Goal: Transaction & Acquisition: Obtain resource

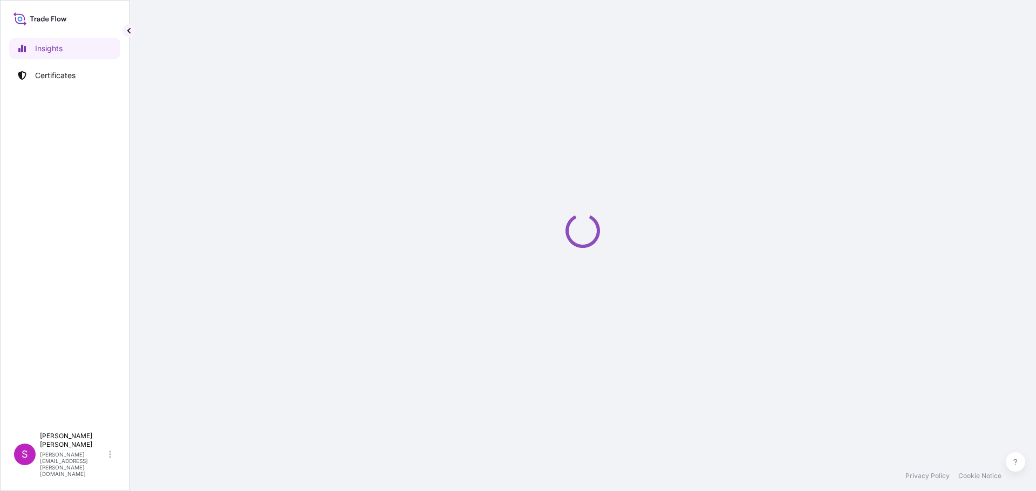
select select "2025"
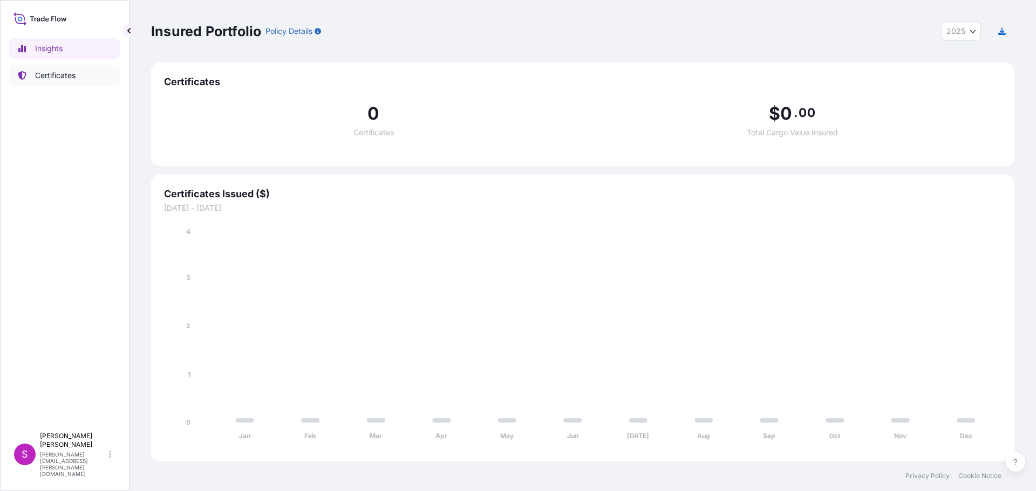
click at [56, 78] on p "Certificates" at bounding box center [55, 75] width 40 height 11
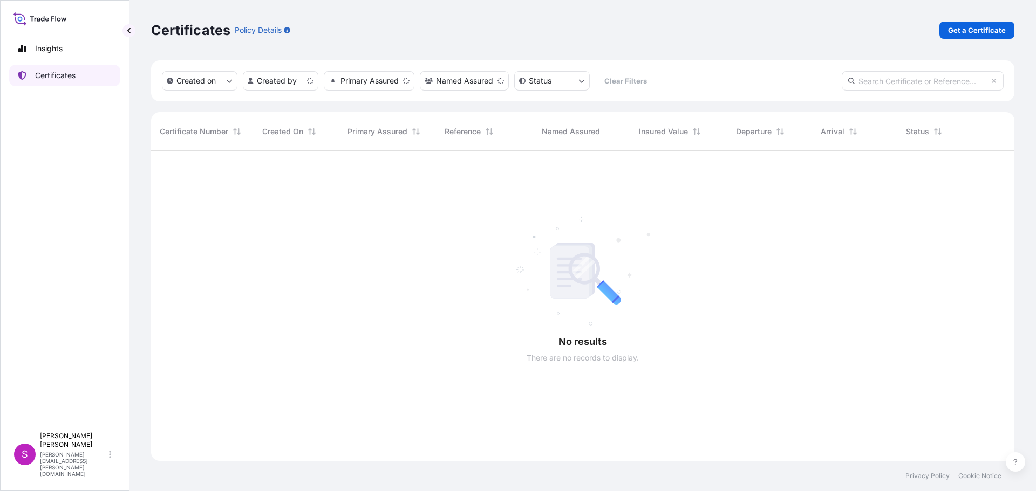
scroll to position [308, 855]
click at [975, 31] on p "Get a Certificate" at bounding box center [977, 30] width 58 height 11
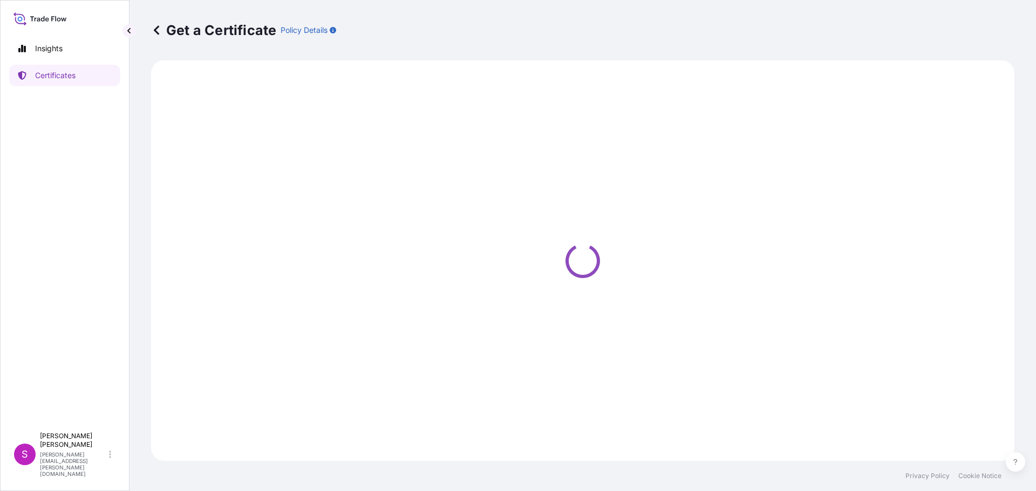
select select "Sea"
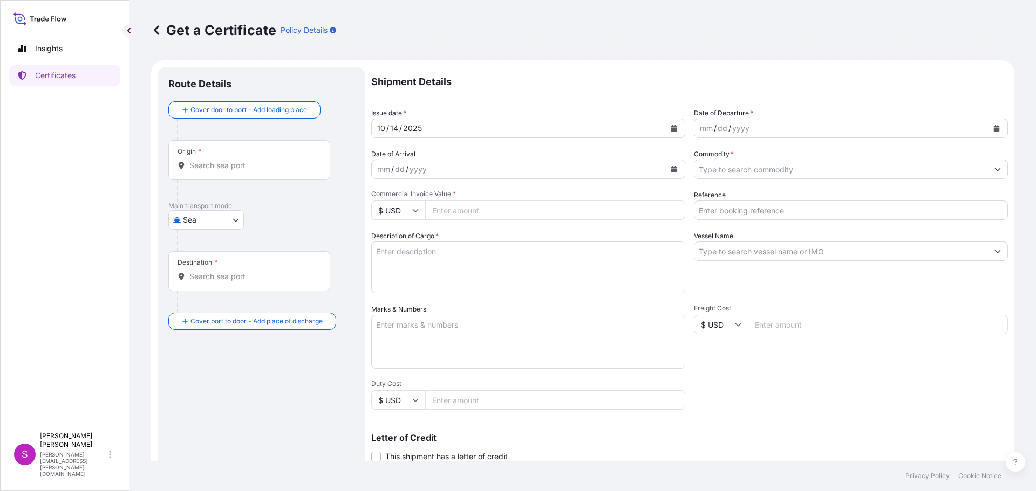
click at [197, 174] on div "Origin *" at bounding box center [249, 160] width 162 height 40
click at [197, 171] on input "Origin *" at bounding box center [252, 165] width 127 height 11
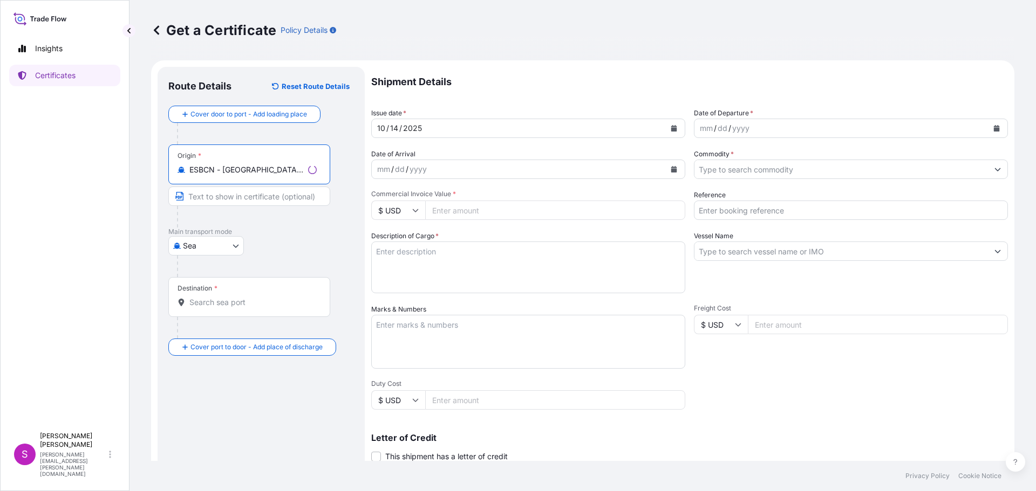
type input "ESBCN - [GEOGRAPHIC_DATA], [GEOGRAPHIC_DATA]"
click at [226, 309] on div "Destination *" at bounding box center [249, 297] width 162 height 40
click at [226, 308] on input "Destination *" at bounding box center [252, 302] width 127 height 11
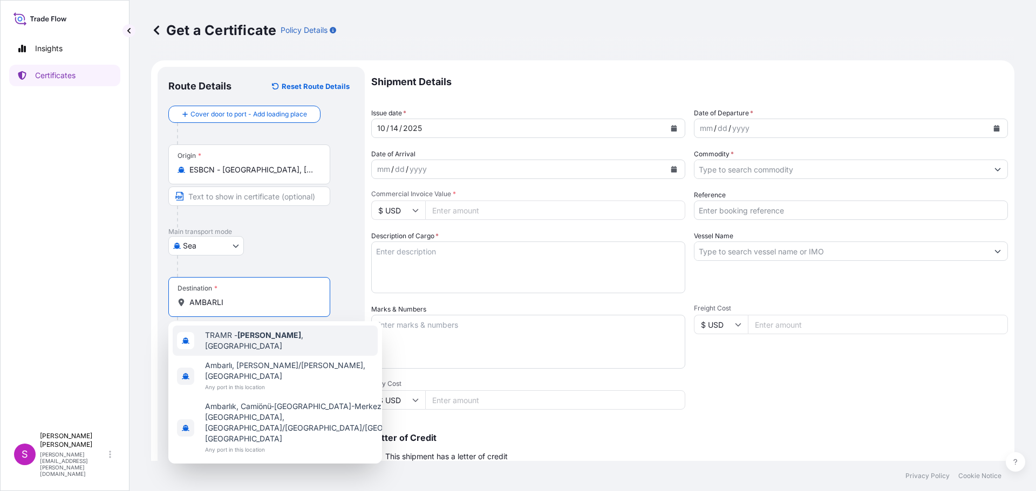
click at [235, 342] on span "TRAMR - [GEOGRAPHIC_DATA] , [GEOGRAPHIC_DATA]" at bounding box center [289, 341] width 168 height 22
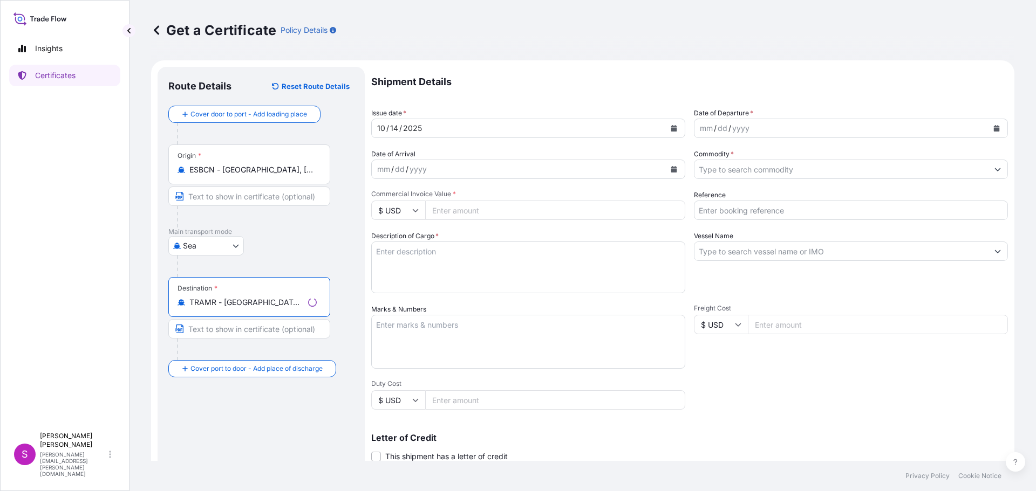
type input "TRAMR - [GEOGRAPHIC_DATA], [GEOGRAPHIC_DATA]"
click at [804, 128] on div "mm / dd / yyyy" at bounding box center [840, 128] width 293 height 19
click at [988, 127] on button "Calendar" at bounding box center [996, 128] width 17 height 17
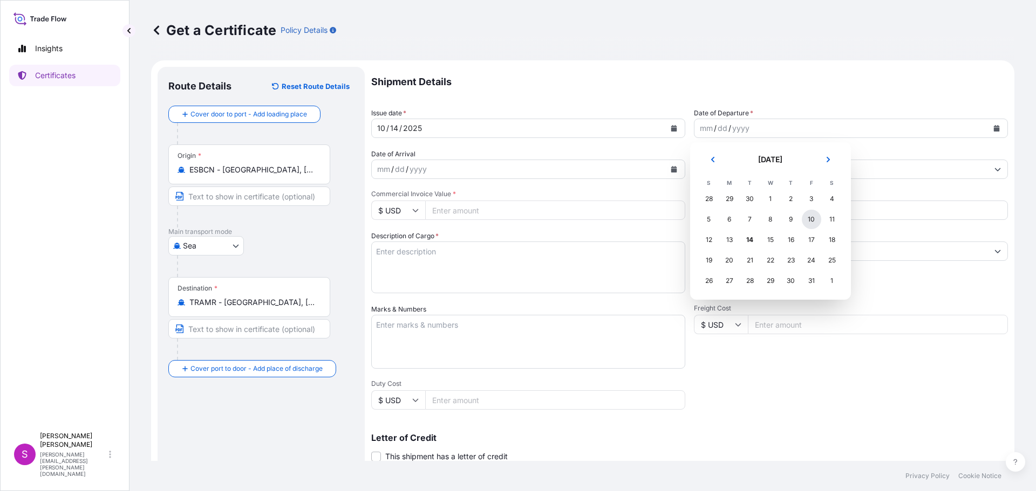
click at [812, 218] on div "10" at bounding box center [810, 219] width 19 height 19
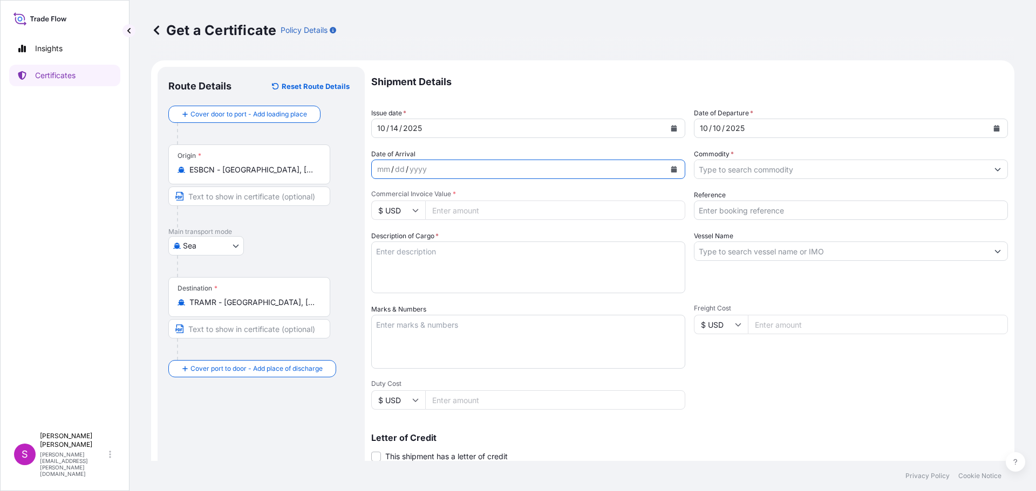
click at [670, 167] on icon "Calendar" at bounding box center [673, 169] width 6 height 6
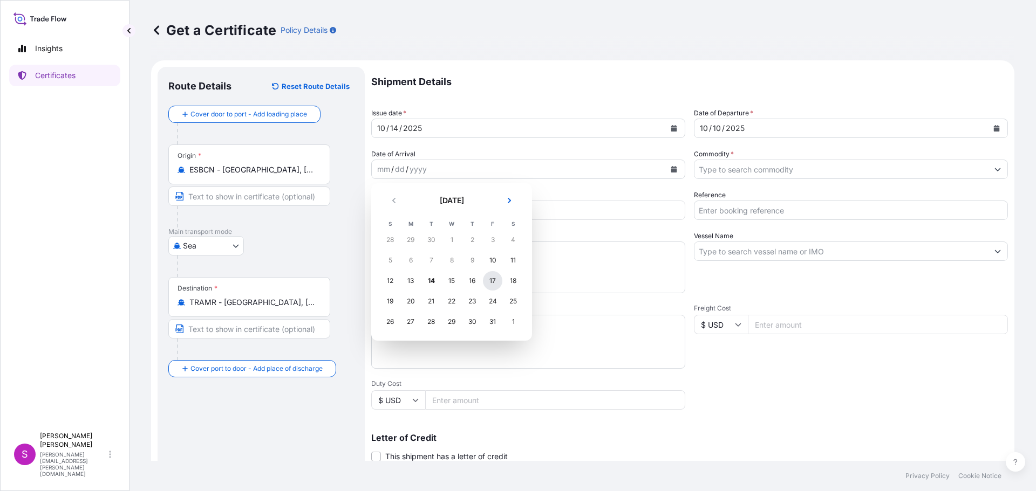
click at [496, 279] on div "17" at bounding box center [492, 280] width 19 height 19
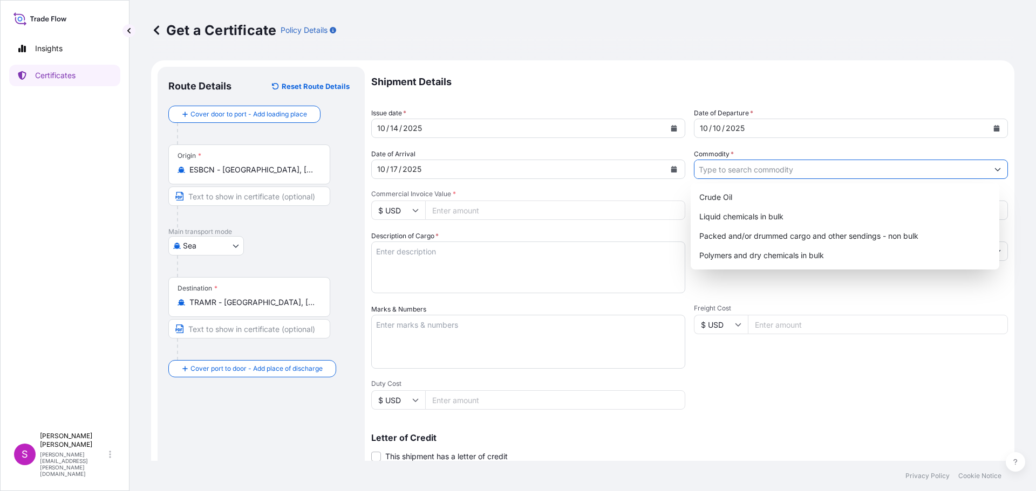
click at [755, 166] on input "Commodity *" at bounding box center [840, 169] width 293 height 19
click at [779, 245] on div "Packed and/or drummed cargo and other sendings - non bulk" at bounding box center [845, 236] width 300 height 19
type input "Packed and/or drummed cargo and other sendings - non bulk"
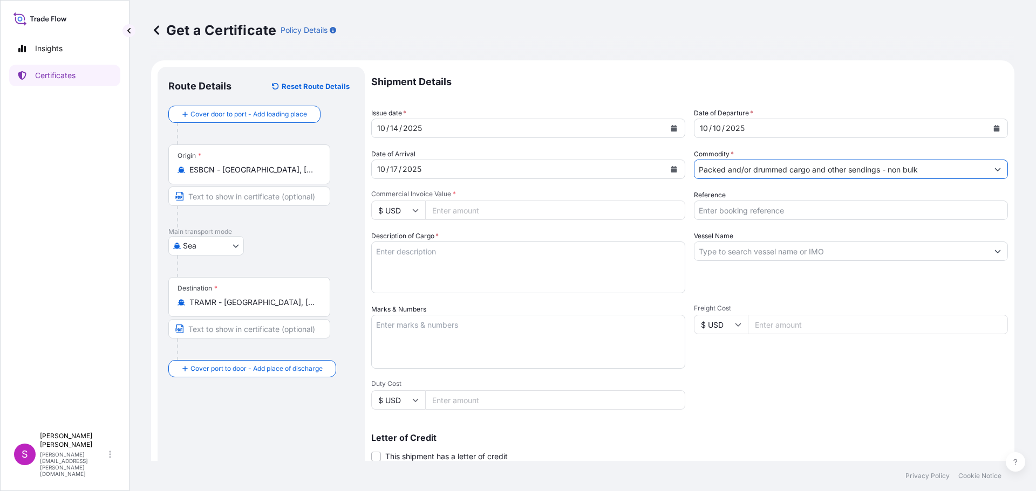
drag, startPoint x: 416, startPoint y: 210, endPoint x: 405, endPoint y: 217, distance: 13.0
click at [415, 211] on icon at bounding box center [415, 210] width 6 height 6
click at [391, 241] on div "€ EUR" at bounding box center [397, 240] width 45 height 20
type input "€ EUR"
click at [460, 213] on input "Commercial Invoice Value *" at bounding box center [555, 210] width 260 height 19
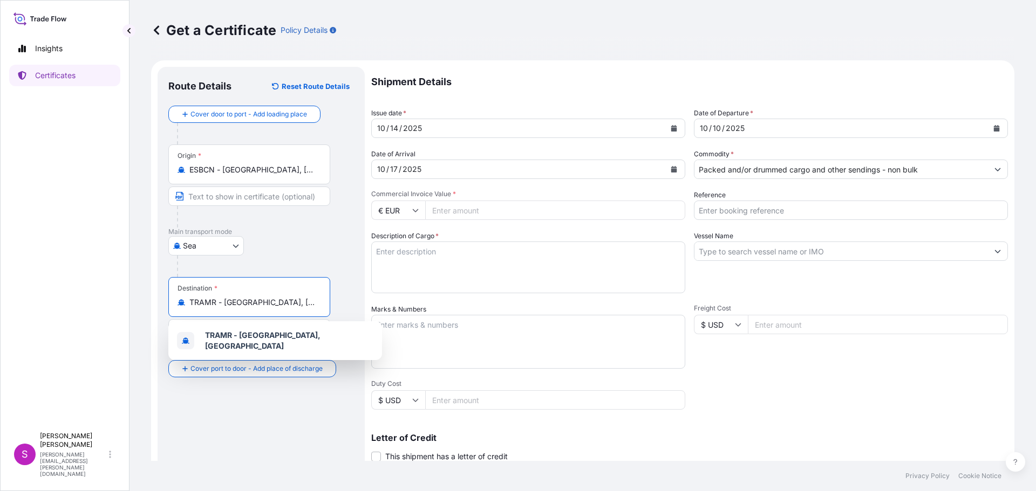
click at [299, 305] on input "TRAMR - [GEOGRAPHIC_DATA], [GEOGRAPHIC_DATA]" at bounding box center [252, 302] width 127 height 11
type input "T"
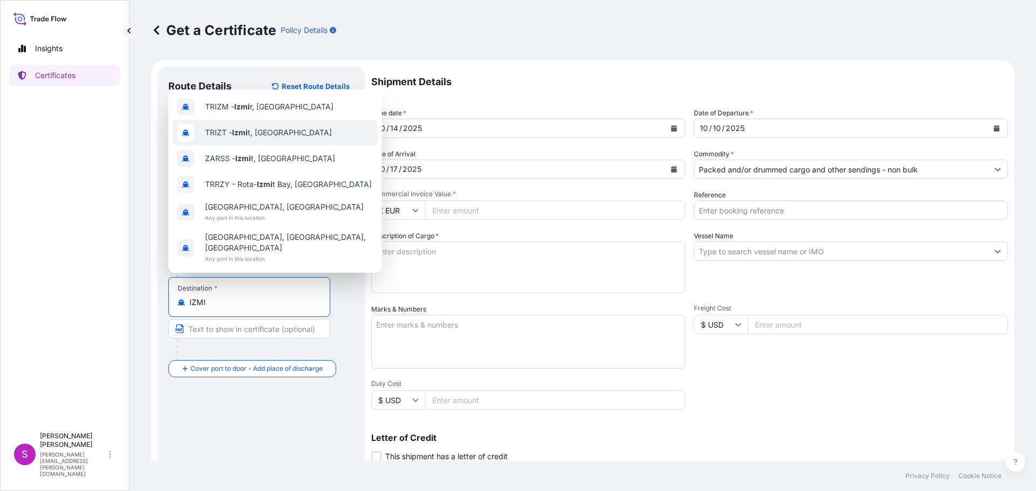
click at [253, 138] on span "TRIZT - Izmi t, [GEOGRAPHIC_DATA]" at bounding box center [268, 132] width 127 height 11
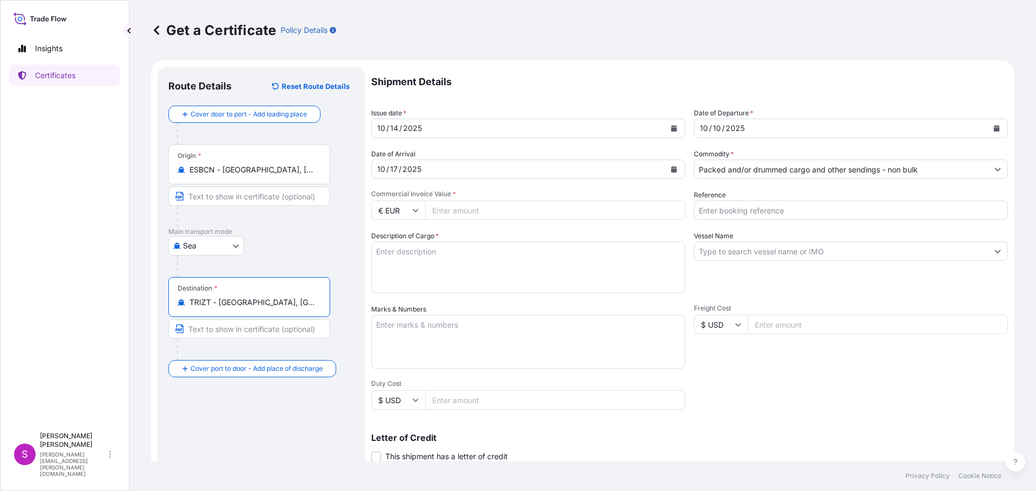
type input "TRIZT - [GEOGRAPHIC_DATA], [GEOGRAPHIC_DATA]"
click at [488, 211] on input "Commercial Invoice Value *" at bounding box center [555, 210] width 260 height 19
type input "44968"
click at [723, 211] on input "Reference" at bounding box center [851, 210] width 314 height 19
type input "1625207695"
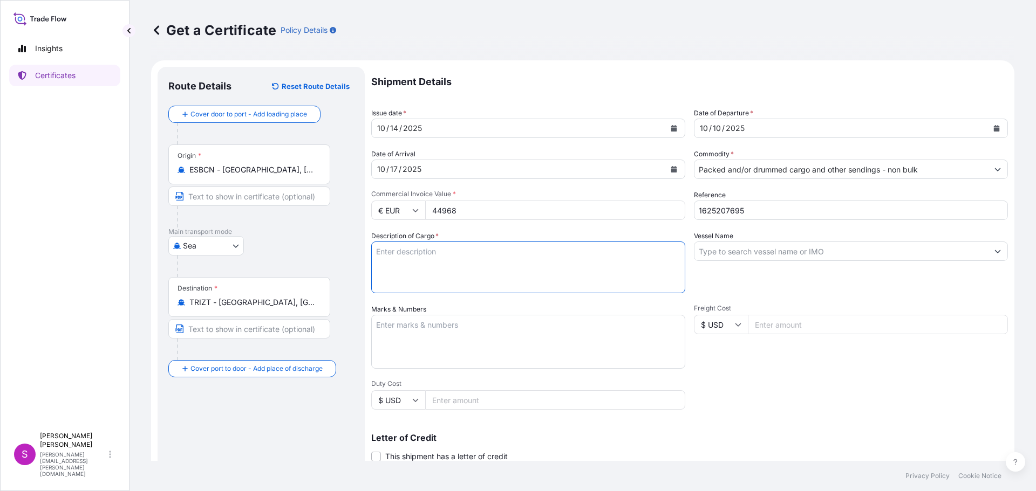
click at [535, 263] on textarea "Description of Cargo *" at bounding box center [528, 268] width 314 height 52
type textarea "POLYPROPYLENE"
click at [745, 250] on input "Vessel Name" at bounding box center [840, 251] width 293 height 19
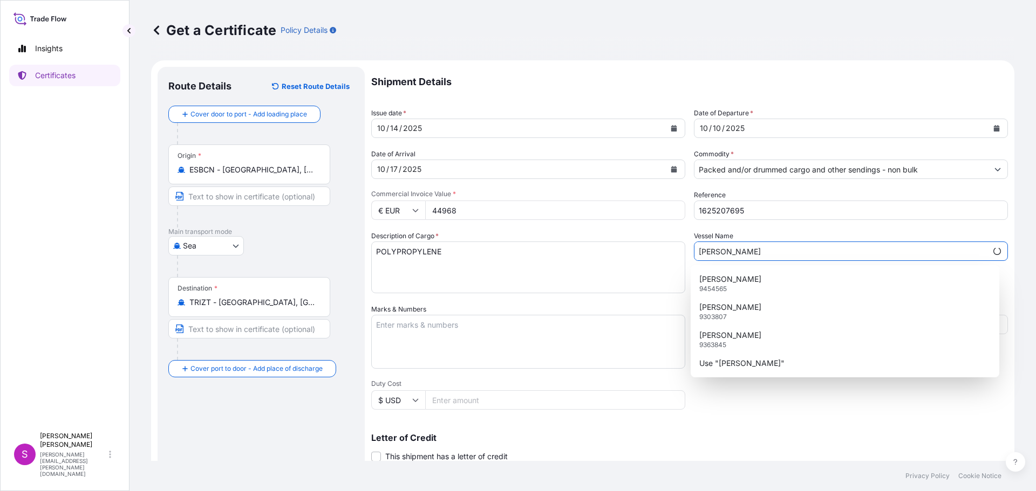
type input "[PERSON_NAME]"
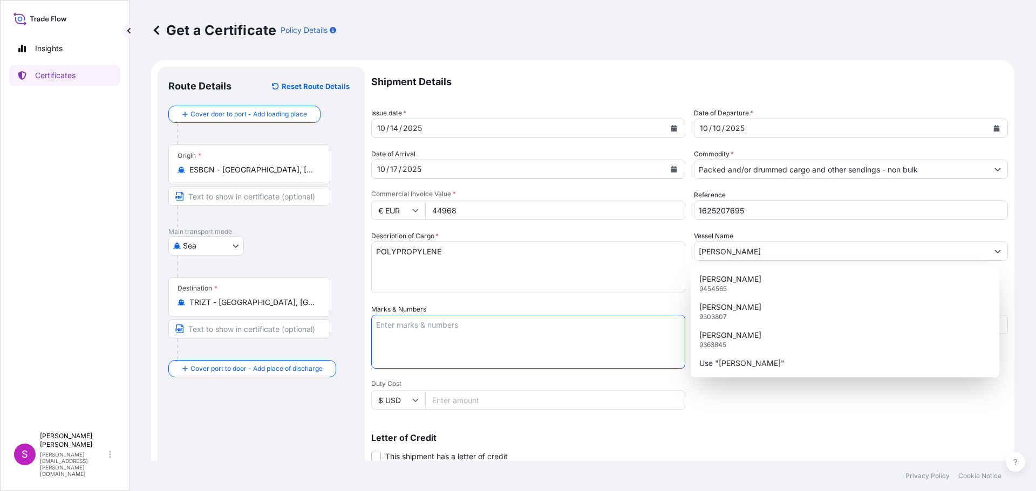
drag, startPoint x: 563, startPoint y: 331, endPoint x: 556, endPoint y: 311, distance: 21.3
click at [558, 325] on textarea "Marks & Numbers" at bounding box center [528, 342] width 314 height 54
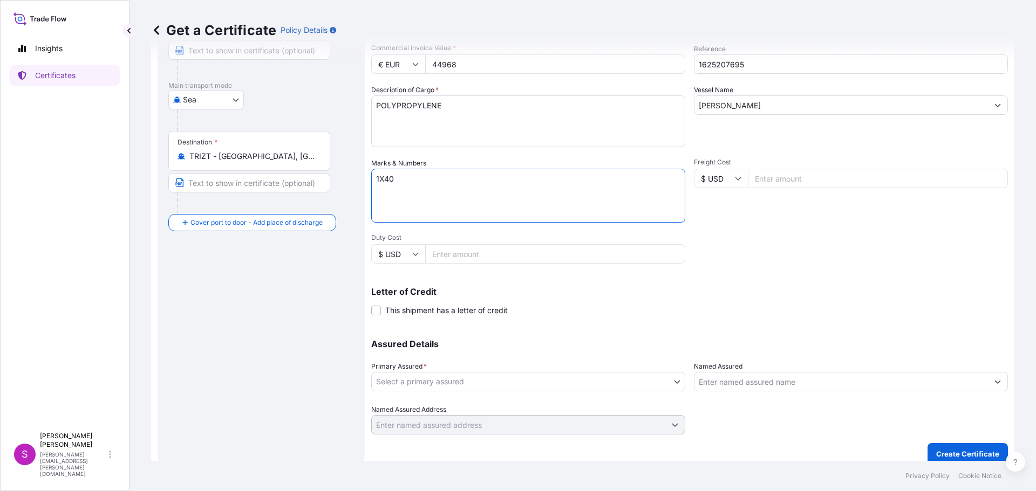
scroll to position [156, 0]
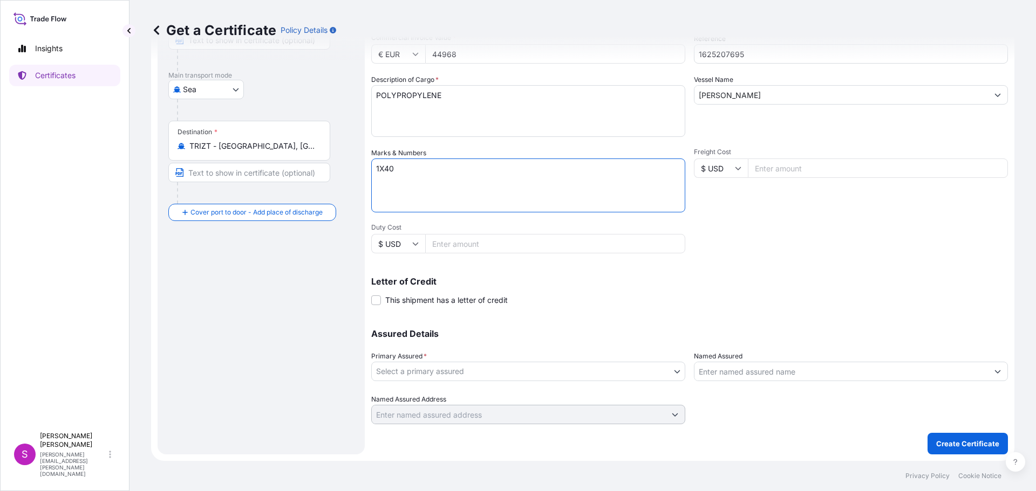
type textarea "1X40"
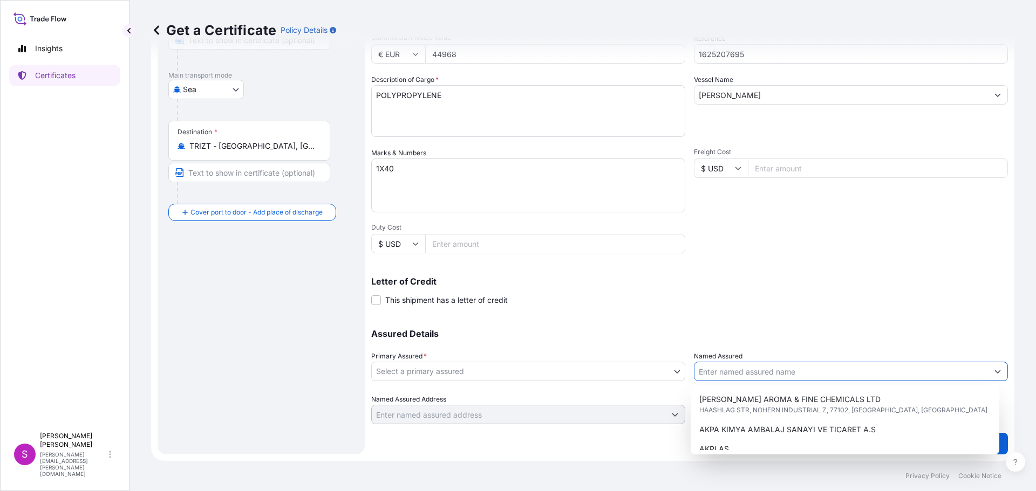
drag, startPoint x: 718, startPoint y: 372, endPoint x: 736, endPoint y: 356, distance: 24.1
click at [718, 372] on input "Named Assured" at bounding box center [840, 371] width 293 height 19
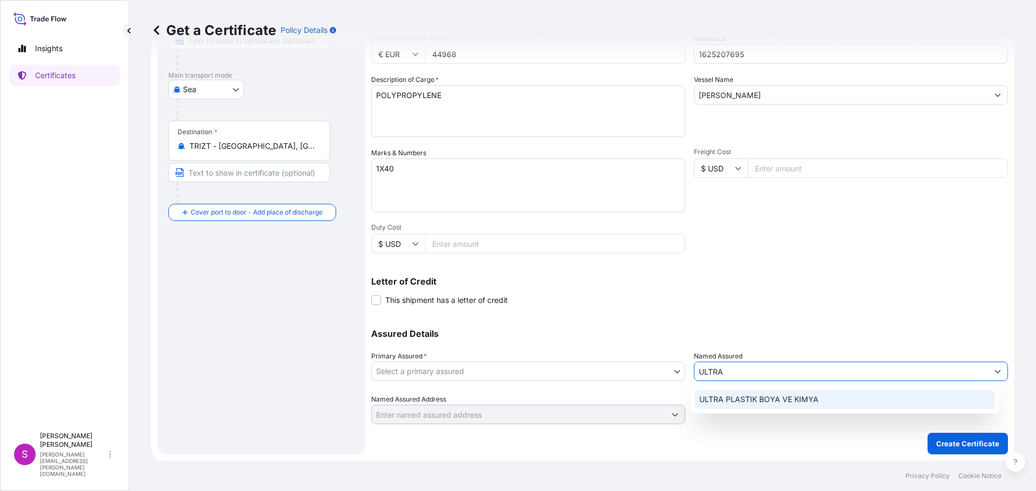
click at [753, 395] on span "ULTRA PLASTIK BOYA VE KIMYA" at bounding box center [758, 399] width 119 height 11
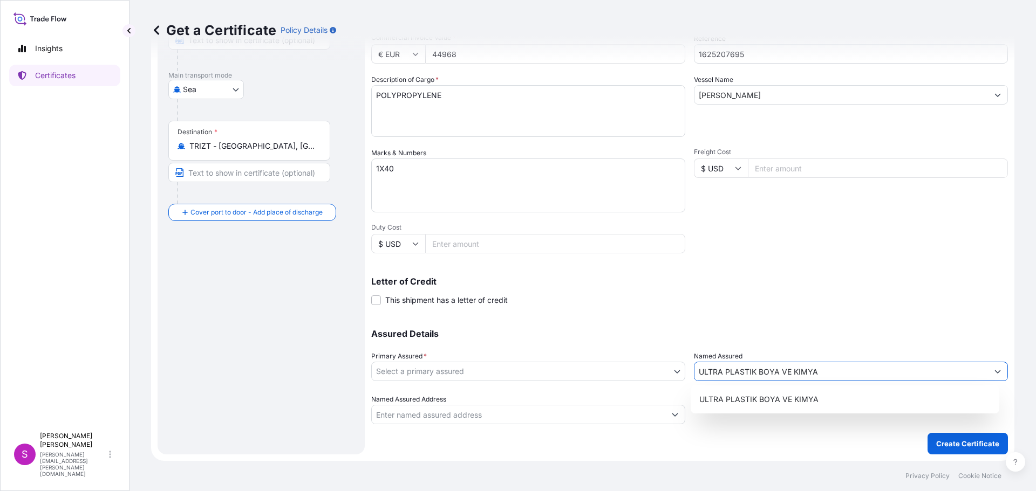
type input "ULTRA PLASTIK BOYA VE KIMYA"
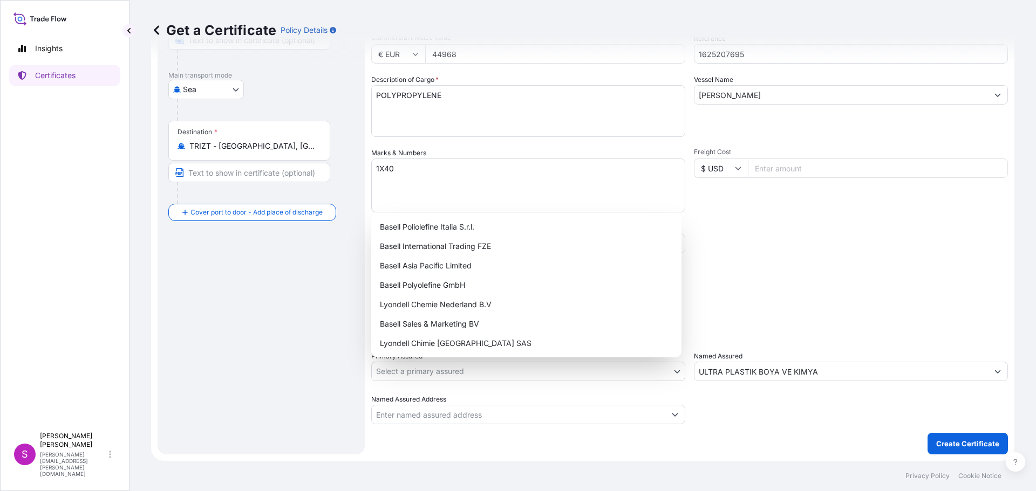
click at [526, 376] on body "8 options available. 0 options available. 1 option available. Insights Certific…" at bounding box center [518, 245] width 1036 height 491
click at [450, 245] on div "Basell International Trading FZE" at bounding box center [526, 246] width 302 height 19
select select "32039"
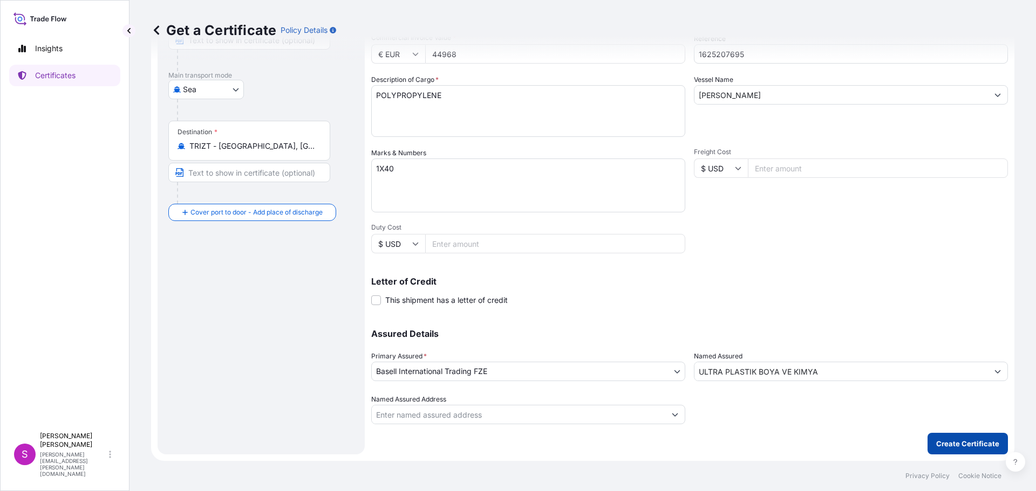
click at [976, 436] on button "Create Certificate" at bounding box center [967, 444] width 80 height 22
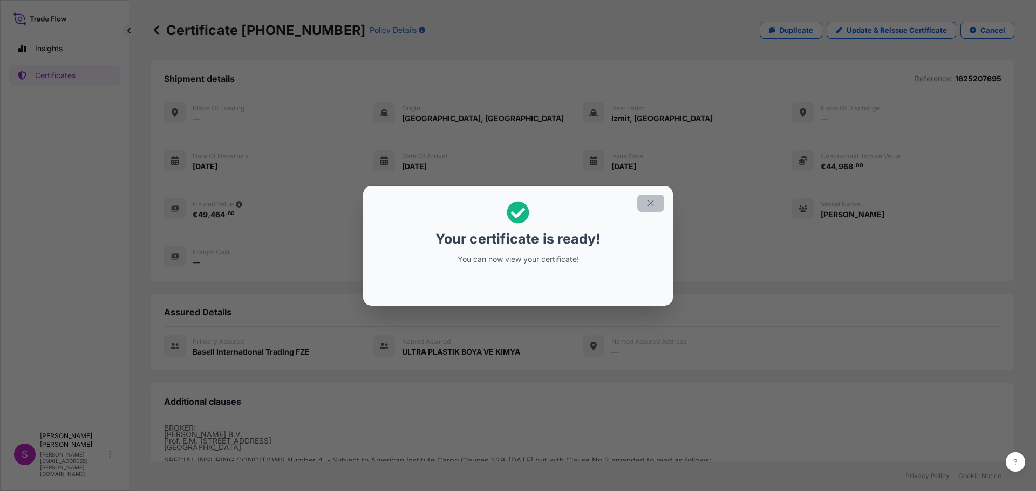
click at [648, 201] on icon "button" at bounding box center [650, 203] width 6 height 6
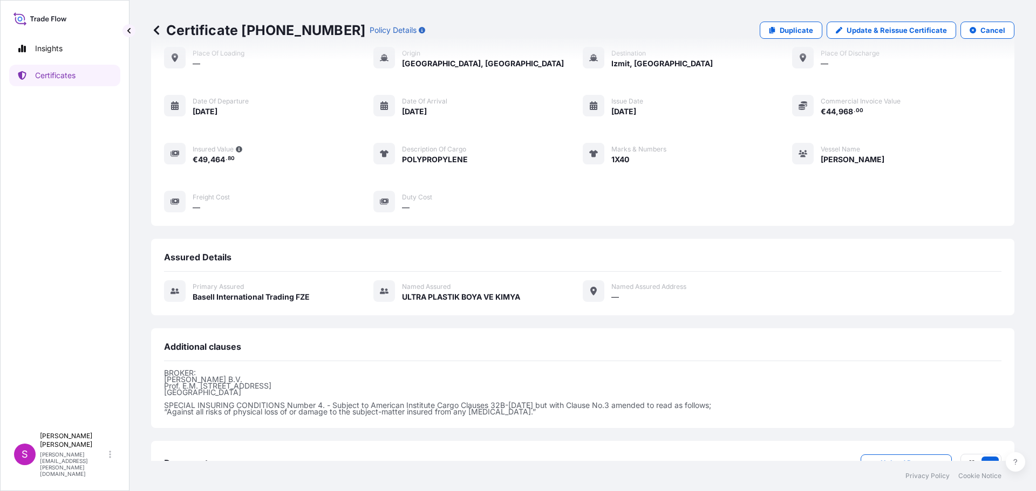
scroll to position [136, 0]
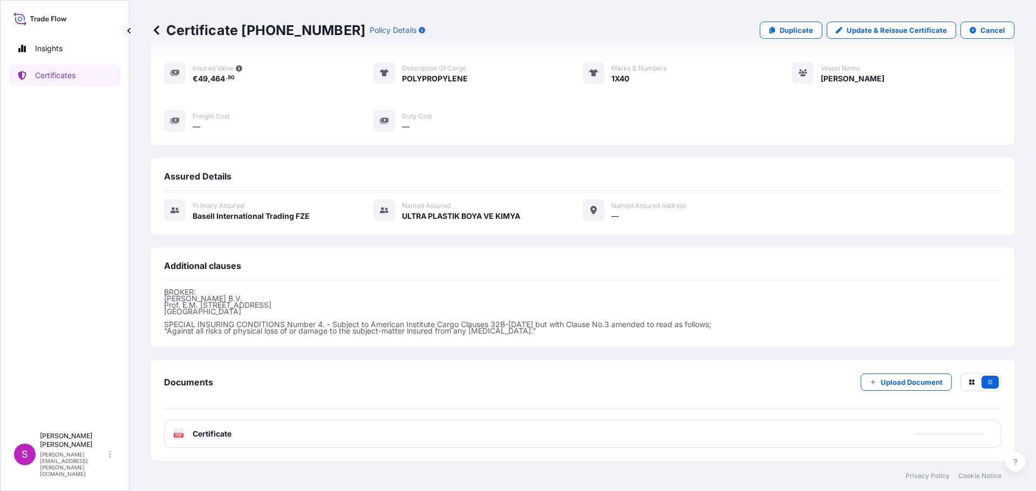
click at [178, 436] on text "PDF" at bounding box center [178, 436] width 7 height 4
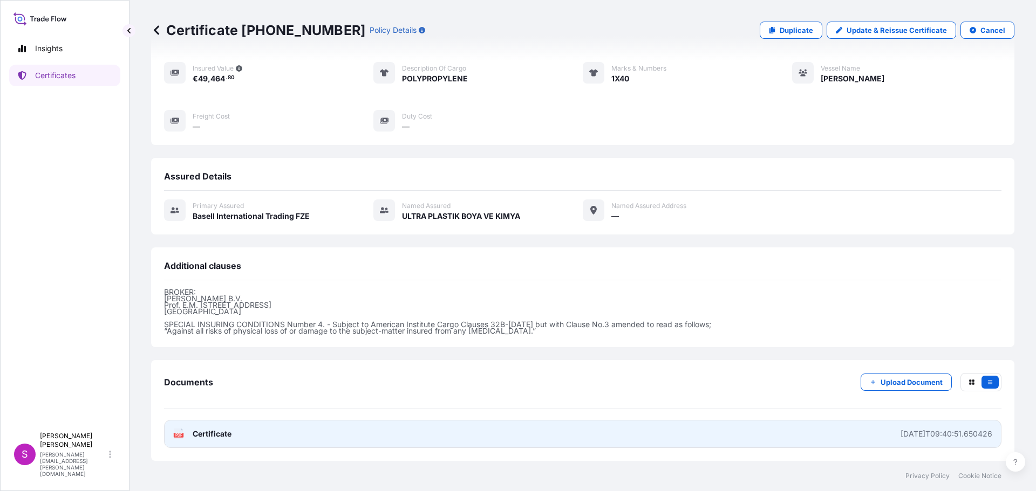
click at [177, 434] on text "PDF" at bounding box center [178, 436] width 7 height 4
